Goal: Information Seeking & Learning: Learn about a topic

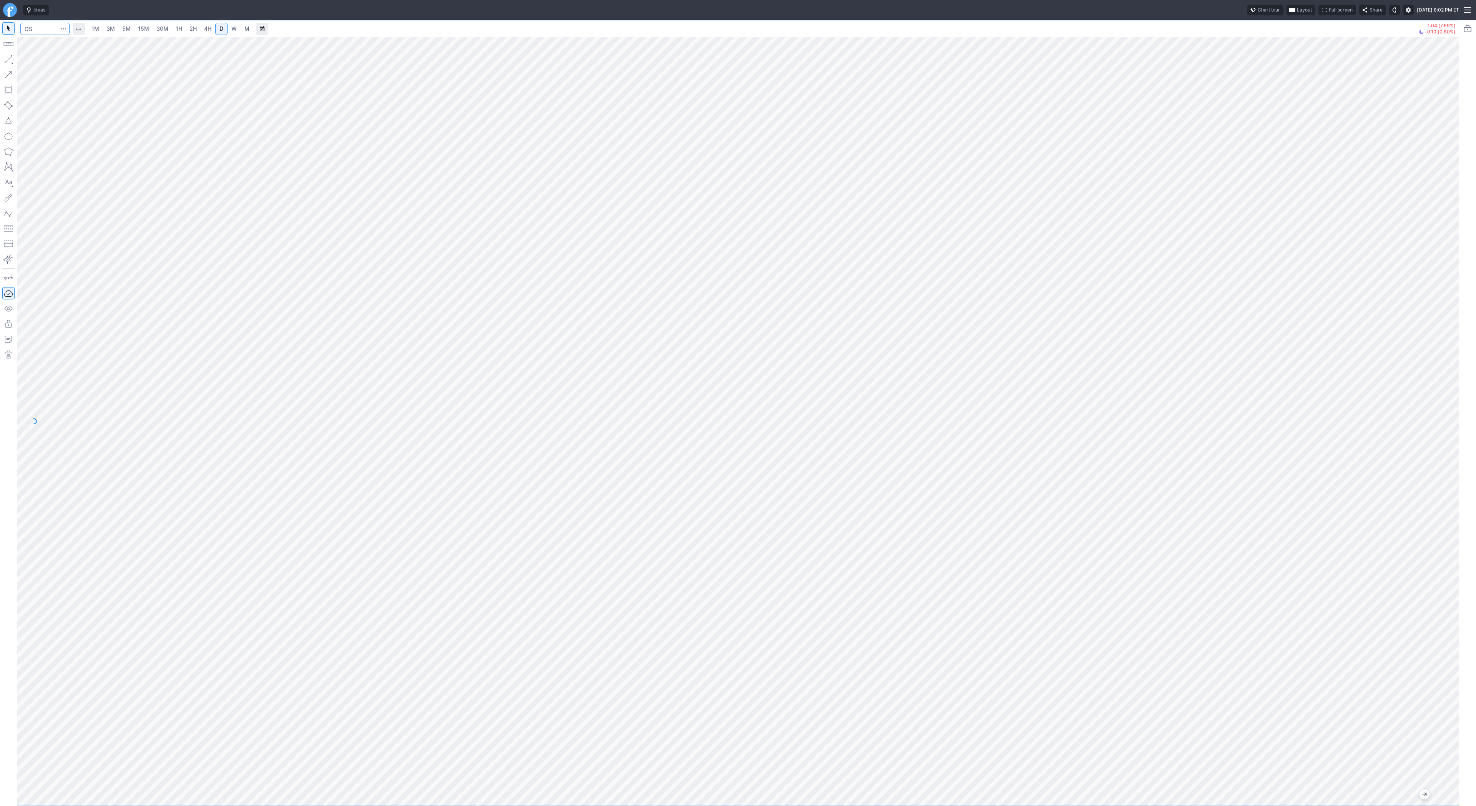
click at [47, 28] on input "Search" at bounding box center [44, 29] width 49 height 12
type input "seth"
click at [50, 42] on span "ProShares Short Ether ETF" at bounding box center [109, 45] width 118 height 7
drag, startPoint x: 1460, startPoint y: 552, endPoint x: 1459, endPoint y: 580, distance: 28.5
click at [1459, 580] on div "1M 3M 5M 15M 30M 1H 2H 4H D W M -0.02 (0.24%) +0.03 (0.34%)" at bounding box center [738, 413] width 1476 height 786
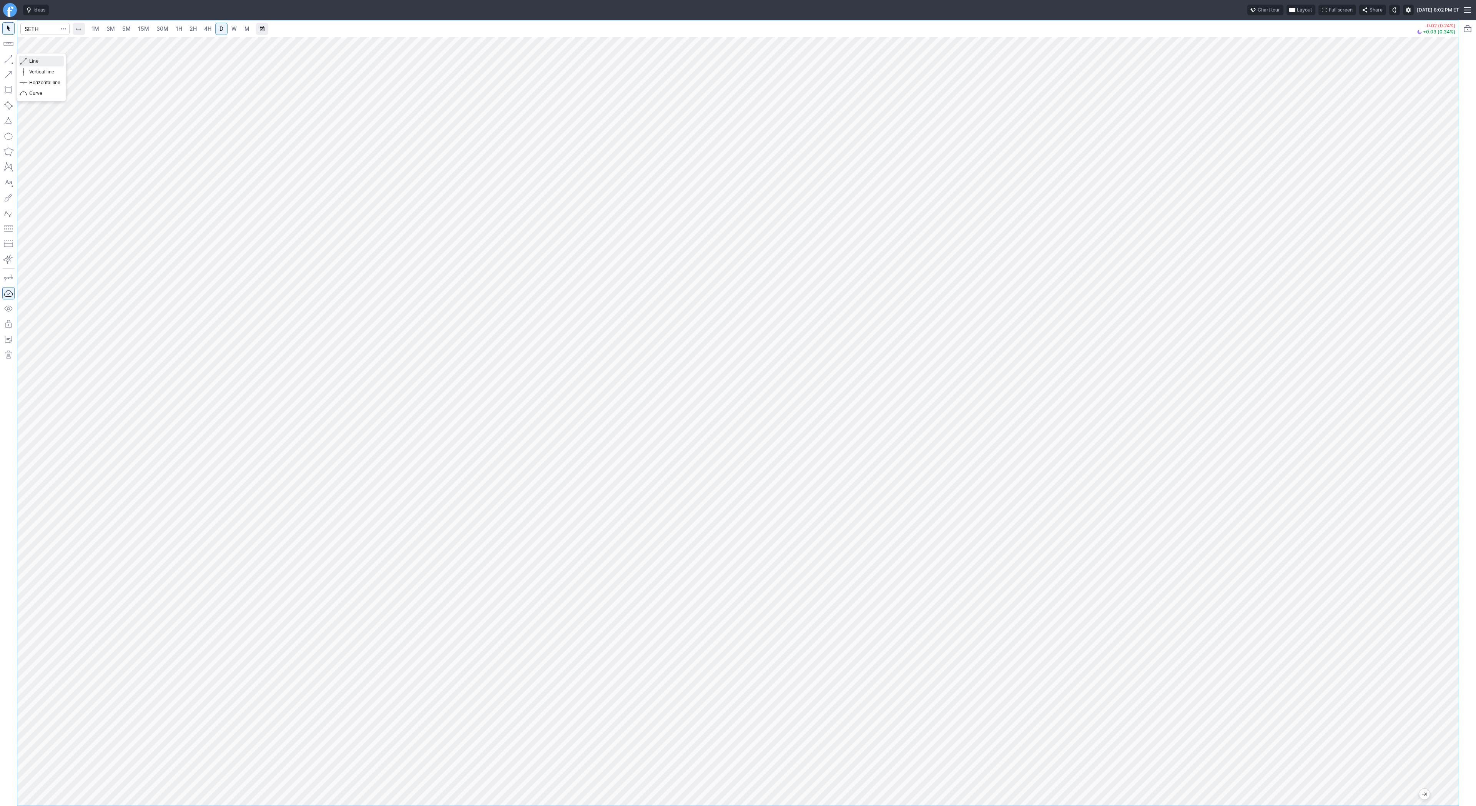
click at [43, 66] on button "Line" at bounding box center [41, 61] width 45 height 11
click at [34, 58] on span "Line" at bounding box center [44, 61] width 31 height 8
click at [25, 60] on span "button" at bounding box center [24, 61] width 5 height 11
click at [12, 58] on button "button" at bounding box center [8, 59] width 12 height 12
click at [30, 60] on span "Line" at bounding box center [44, 61] width 31 height 8
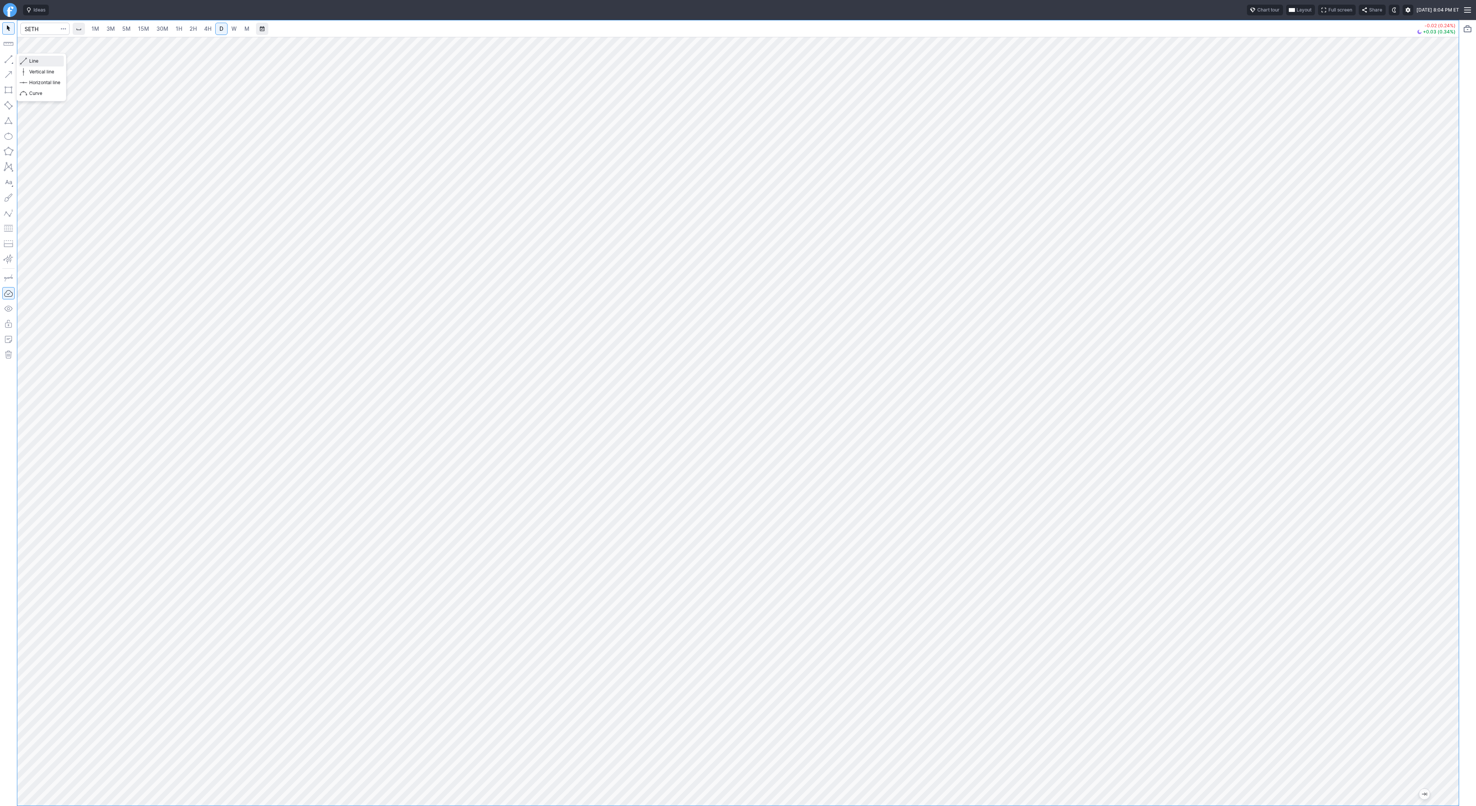
click at [46, 62] on span "Line" at bounding box center [44, 61] width 31 height 8
click at [33, 61] on span "Line" at bounding box center [44, 61] width 31 height 8
click at [35, 62] on span "Line" at bounding box center [44, 61] width 31 height 8
click at [38, 61] on span "Line" at bounding box center [44, 61] width 31 height 8
click at [30, 63] on span "Line" at bounding box center [44, 61] width 31 height 8
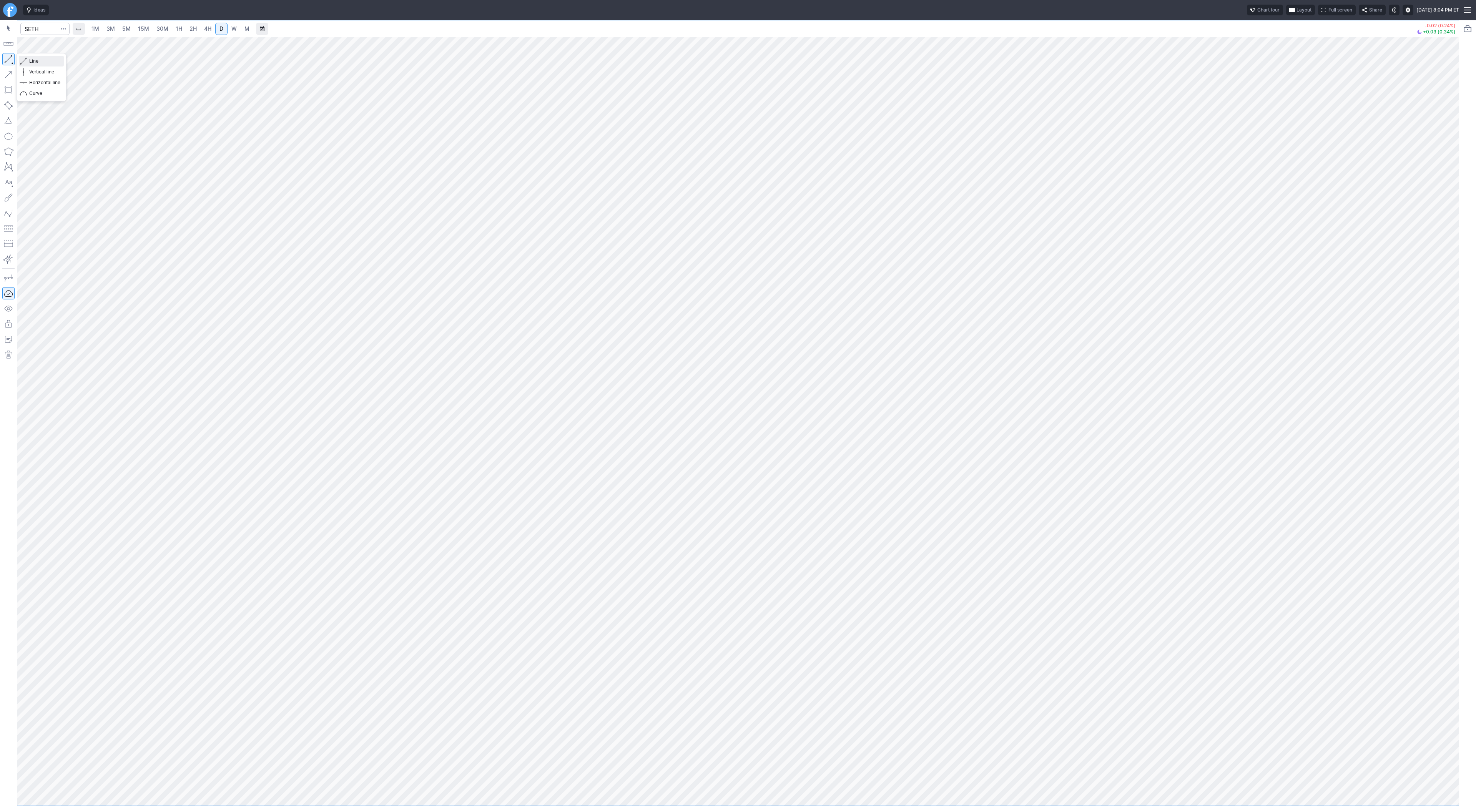
drag, startPoint x: 40, startPoint y: 60, endPoint x: 59, endPoint y: 74, distance: 23.6
click at [41, 60] on span "Line" at bounding box center [44, 61] width 31 height 8
click at [25, 58] on span "button" at bounding box center [24, 61] width 5 height 11
click at [119, 27] on link "5M" at bounding box center [126, 29] width 15 height 12
click at [173, 28] on link "1H" at bounding box center [178, 29] width 13 height 12
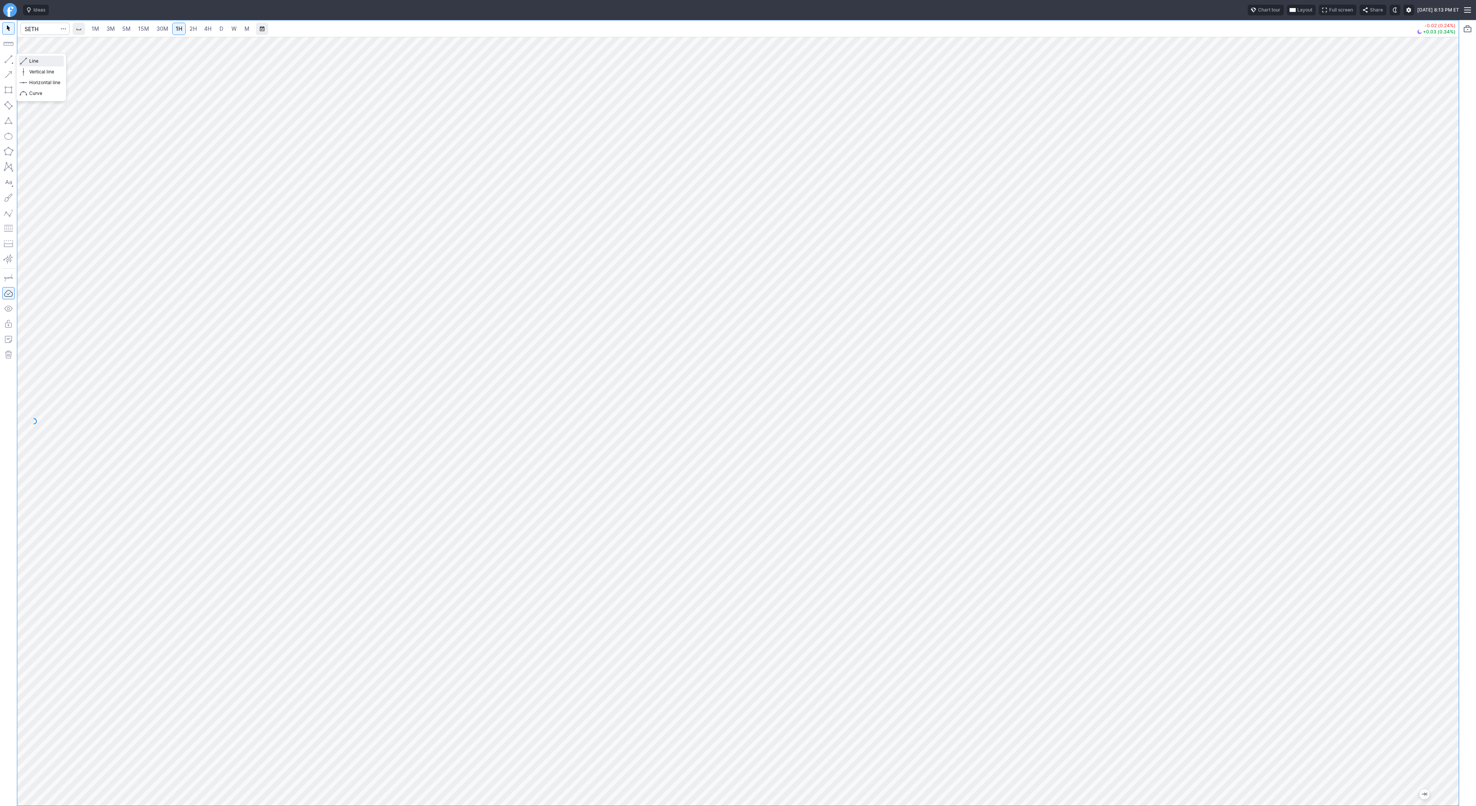
click at [30, 60] on span "Line" at bounding box center [44, 61] width 31 height 8
click at [50, 62] on span "Line" at bounding box center [44, 61] width 31 height 8
drag, startPoint x: 1449, startPoint y: 448, endPoint x: 1444, endPoint y: 392, distance: 55.9
click at [1444, 392] on div at bounding box center [1451, 420] width 16 height 750
drag, startPoint x: 1451, startPoint y: 350, endPoint x: 1467, endPoint y: 478, distance: 128.7
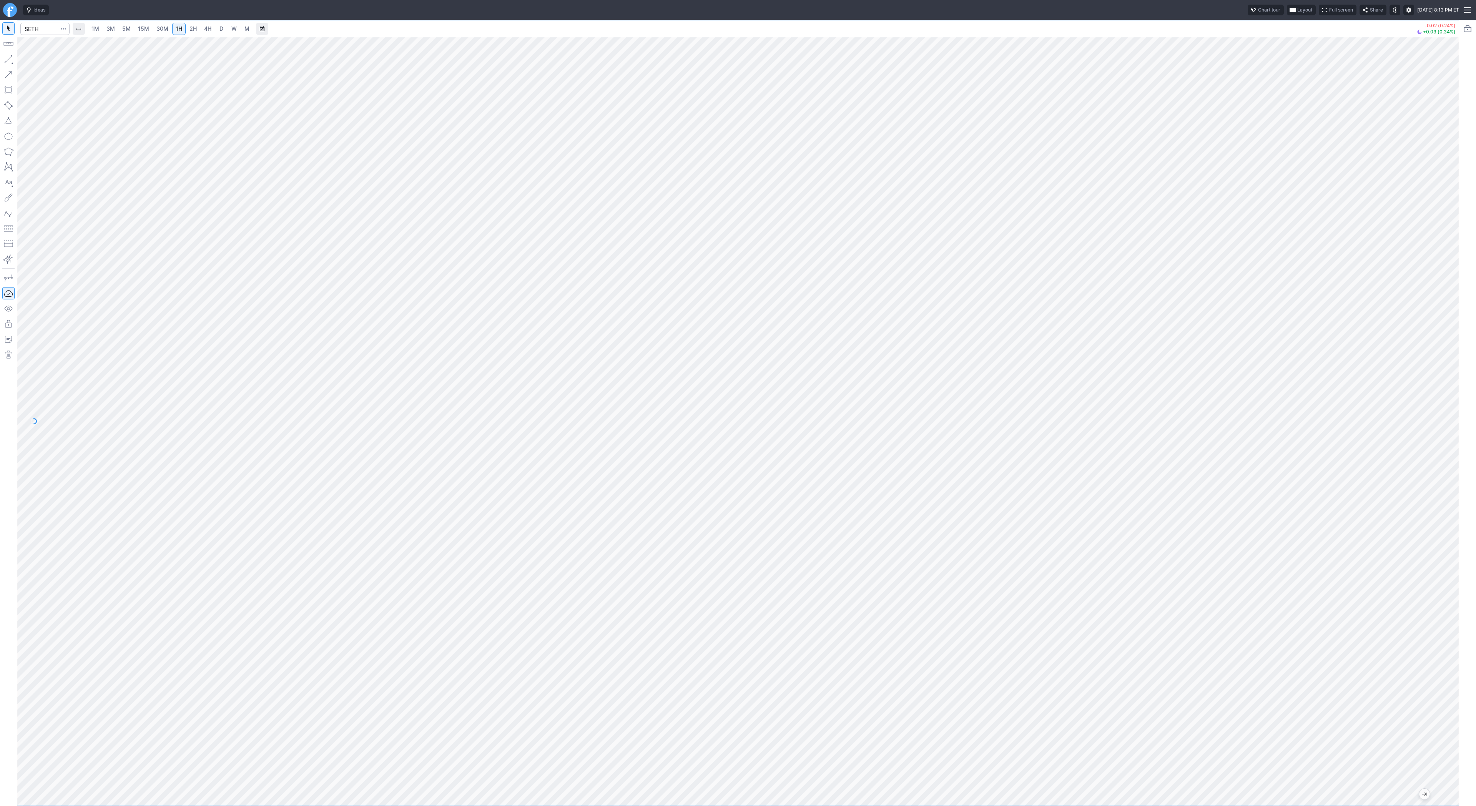
click at [1467, 478] on div "1M 3M 5M 15M 30M 1H 2H 4H D W M -0.02 (0.24%) +0.03 (0.34%)" at bounding box center [738, 413] width 1476 height 786
click at [47, 28] on input "Search" at bounding box center [44, 29] width 49 height 12
type input "eth"
click at [95, 146] on span "Eth ereum / USD" at bounding box center [105, 142] width 111 height 7
click at [207, 25] on span "4H" at bounding box center [207, 28] width 7 height 7
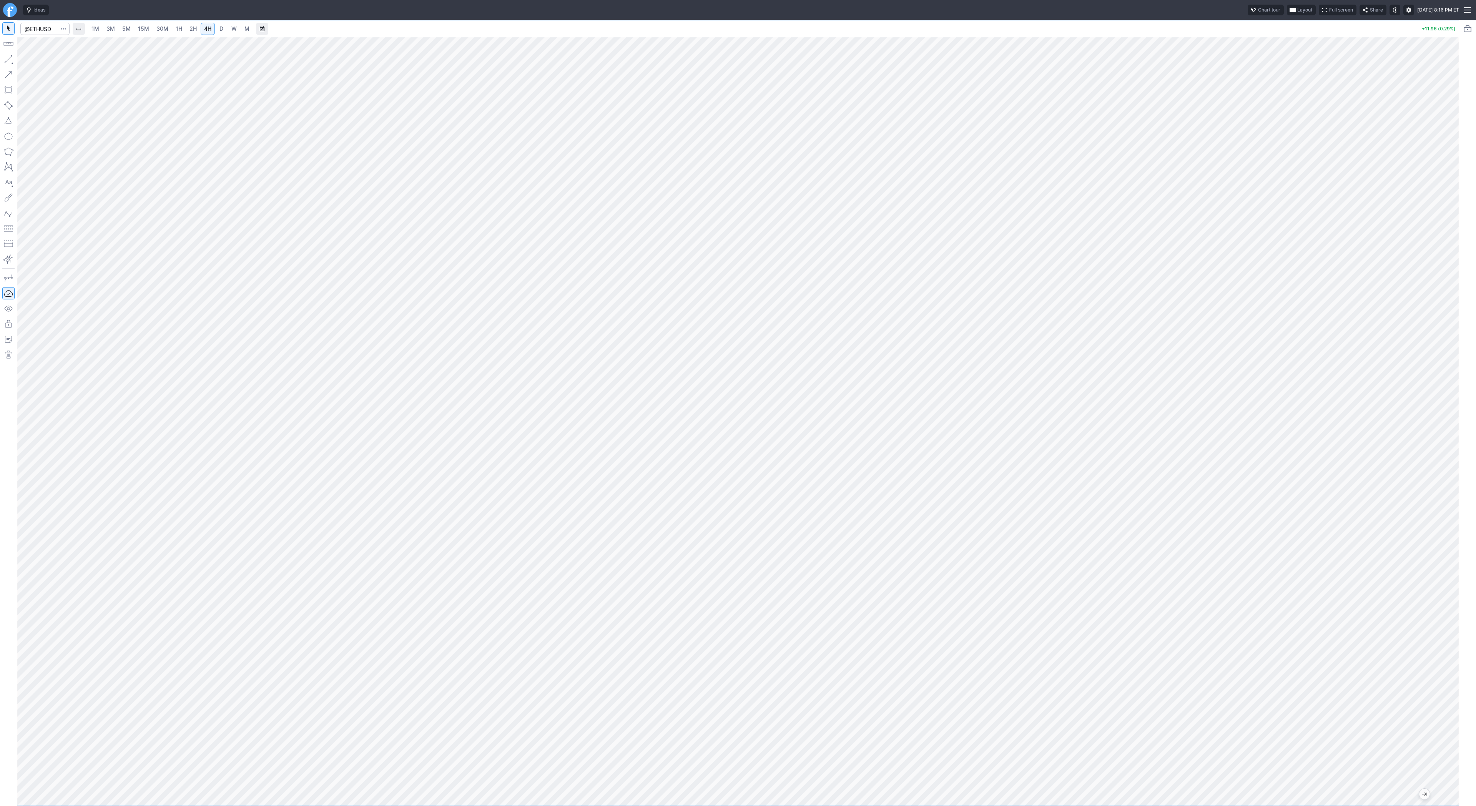
click at [220, 29] on span "D" at bounding box center [222, 28] width 4 height 7
click at [28, 60] on button "Line" at bounding box center [41, 61] width 45 height 11
click at [30, 61] on span "Line" at bounding box center [44, 61] width 31 height 8
click at [11, 54] on button "button" at bounding box center [8, 59] width 12 height 12
drag, startPoint x: 43, startPoint y: 60, endPoint x: 51, endPoint y: 75, distance: 16.2
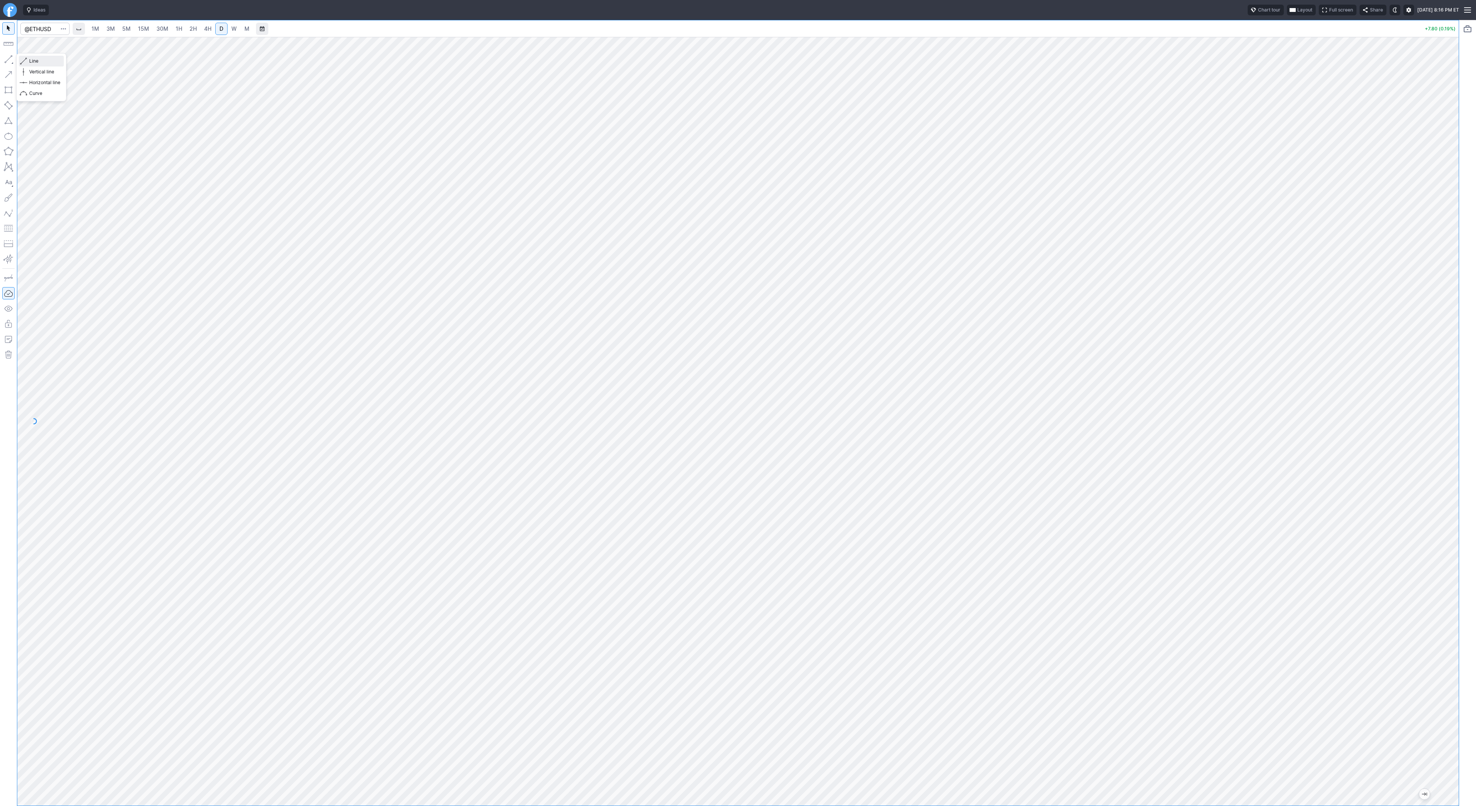
click at [43, 60] on span "Line" at bounding box center [44, 61] width 31 height 8
drag, startPoint x: 1452, startPoint y: 326, endPoint x: 1448, endPoint y: 351, distance: 25.3
click at [1448, 351] on div at bounding box center [1451, 420] width 16 height 750
click at [33, 61] on span "Line" at bounding box center [44, 61] width 31 height 8
drag, startPoint x: 1450, startPoint y: 250, endPoint x: 1449, endPoint y: 296, distance: 46.9
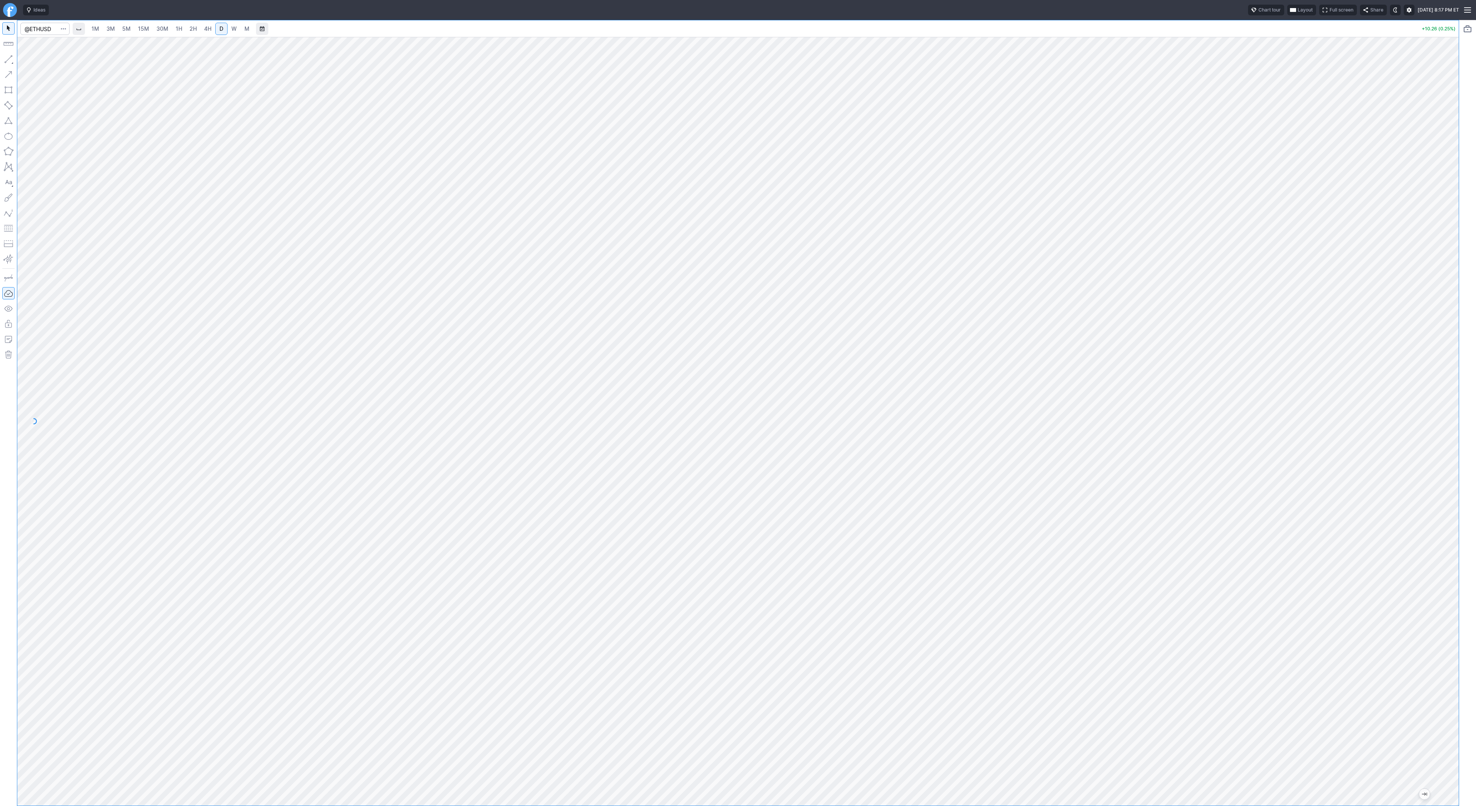
click at [1449, 296] on div at bounding box center [1451, 420] width 16 height 750
click at [37, 61] on span "Line" at bounding box center [44, 61] width 31 height 8
click at [115, 30] on link "3M" at bounding box center [110, 29] width 15 height 12
click at [168, 29] on link "30M" at bounding box center [162, 29] width 19 height 12
click at [186, 31] on link "2H" at bounding box center [193, 29] width 14 height 12
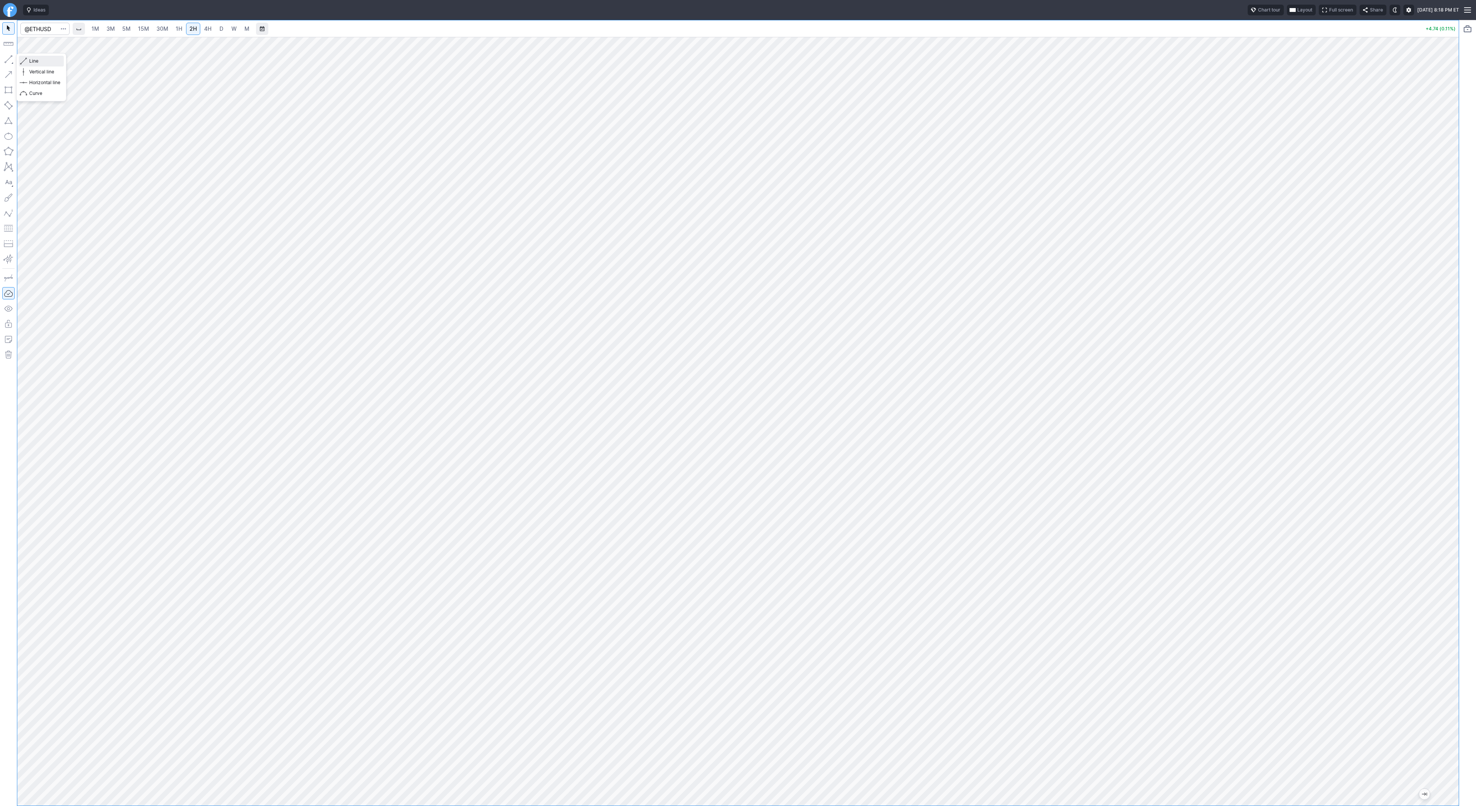
click at [53, 63] on span "Line" at bounding box center [44, 61] width 31 height 8
drag, startPoint x: 29, startPoint y: 60, endPoint x: 53, endPoint y: 86, distance: 35.4
click at [30, 60] on span "Line" at bounding box center [44, 61] width 31 height 8
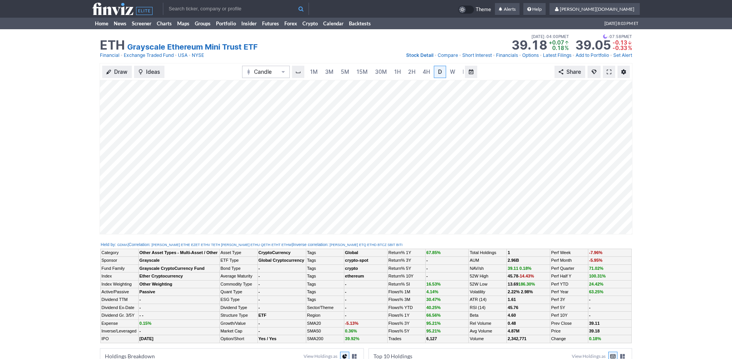
scroll to position [0, 8]
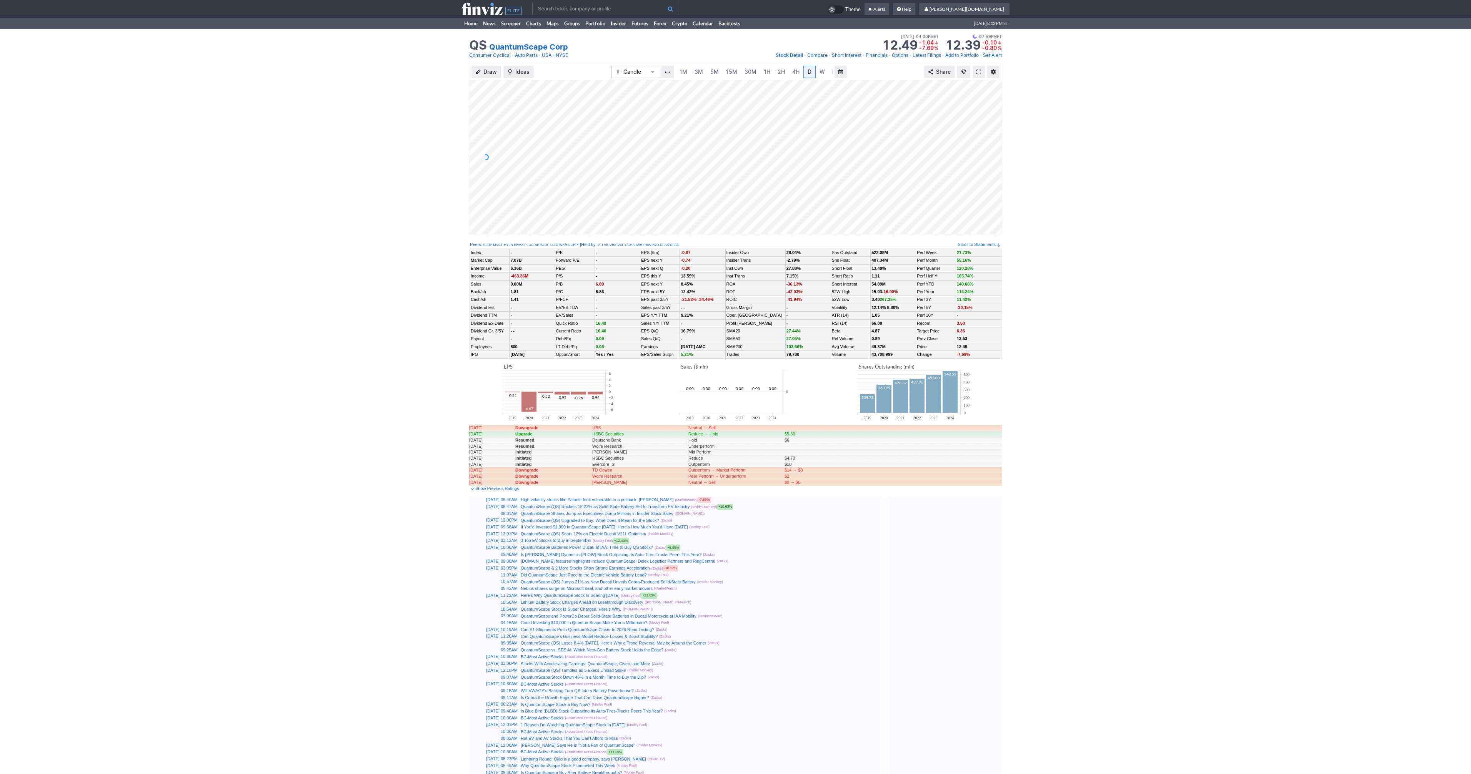
scroll to position [0, 8]
